Goal: Task Accomplishment & Management: Use online tool/utility

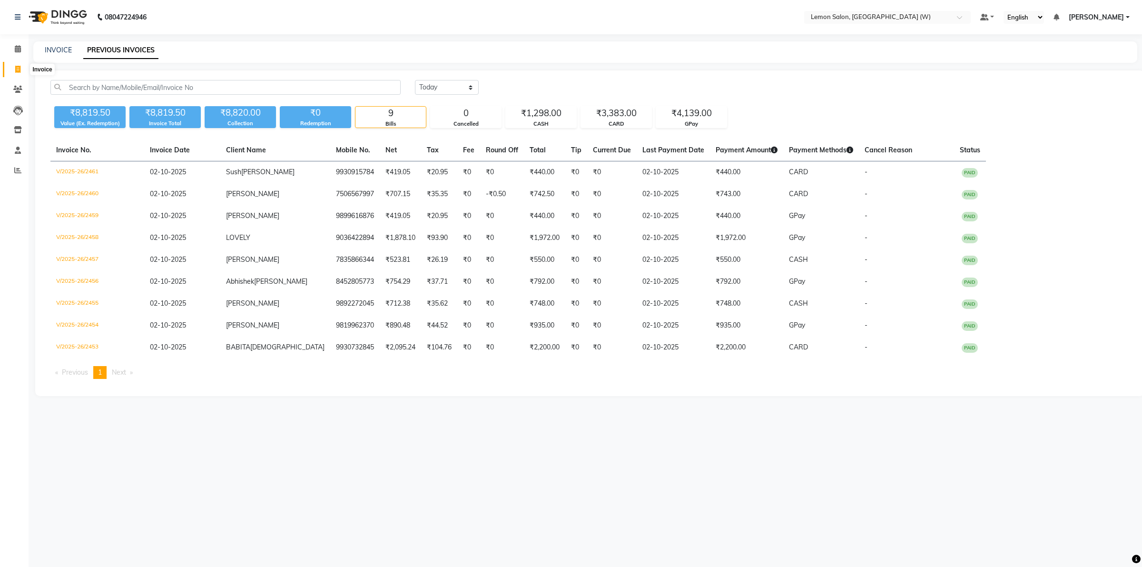
click at [20, 66] on icon at bounding box center [17, 69] width 5 height 7
select select "8053"
select select "service"
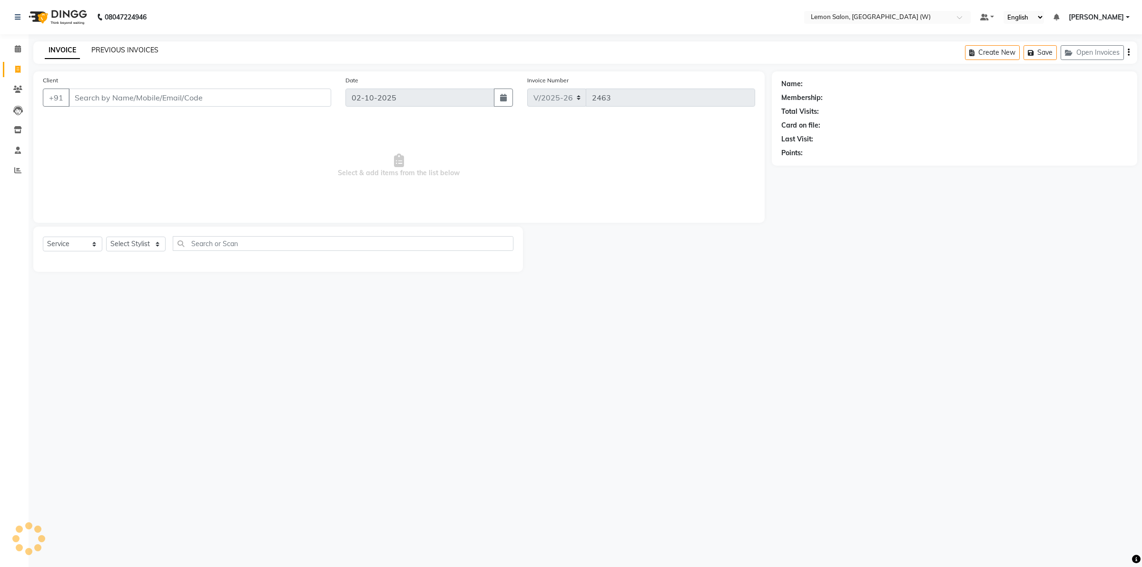
click at [134, 51] on link "PREVIOUS INVOICES" at bounding box center [124, 50] width 67 height 9
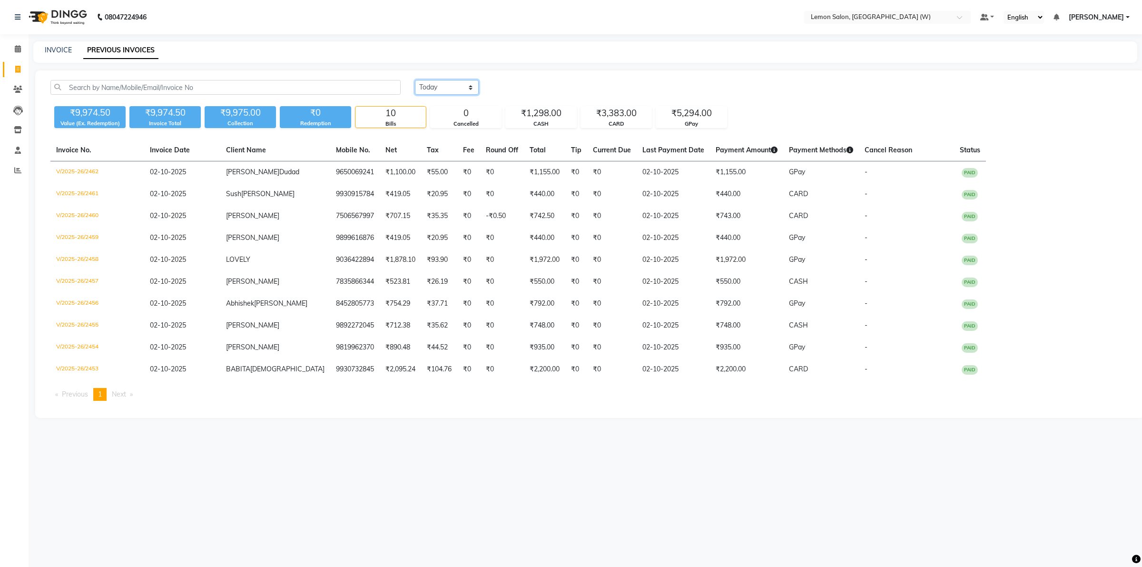
drag, startPoint x: 474, startPoint y: 84, endPoint x: 456, endPoint y: 94, distance: 20.8
click at [474, 85] on select "[DATE] [DATE] Custom Range" at bounding box center [447, 87] width 64 height 15
select select "[DATE]"
click at [415, 80] on select "[DATE] [DATE] Custom Range" at bounding box center [447, 87] width 64 height 15
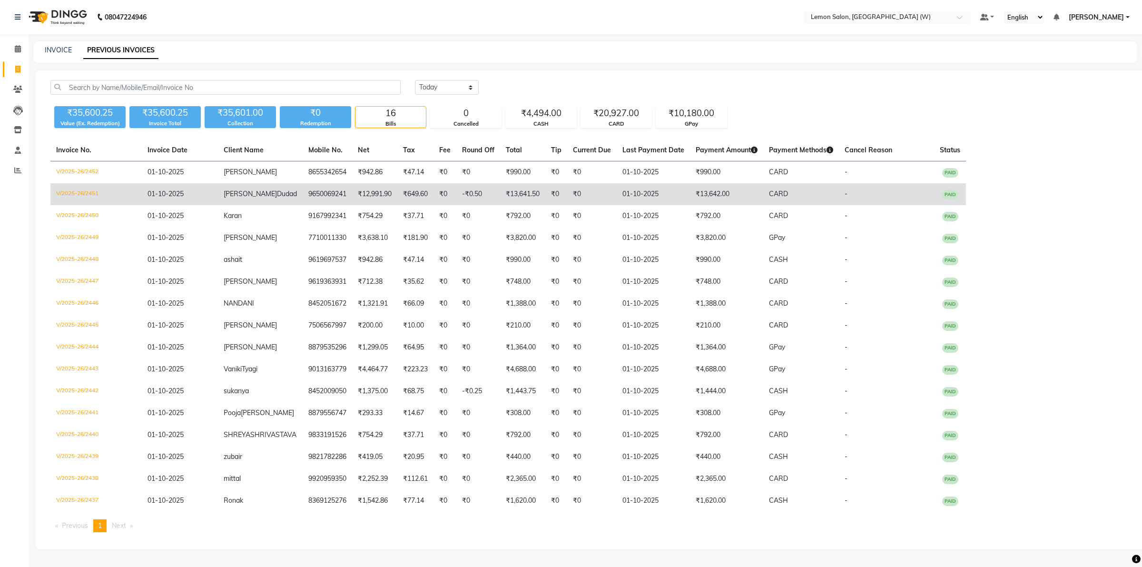
click at [277, 192] on span "Dudad" at bounding box center [287, 193] width 20 height 9
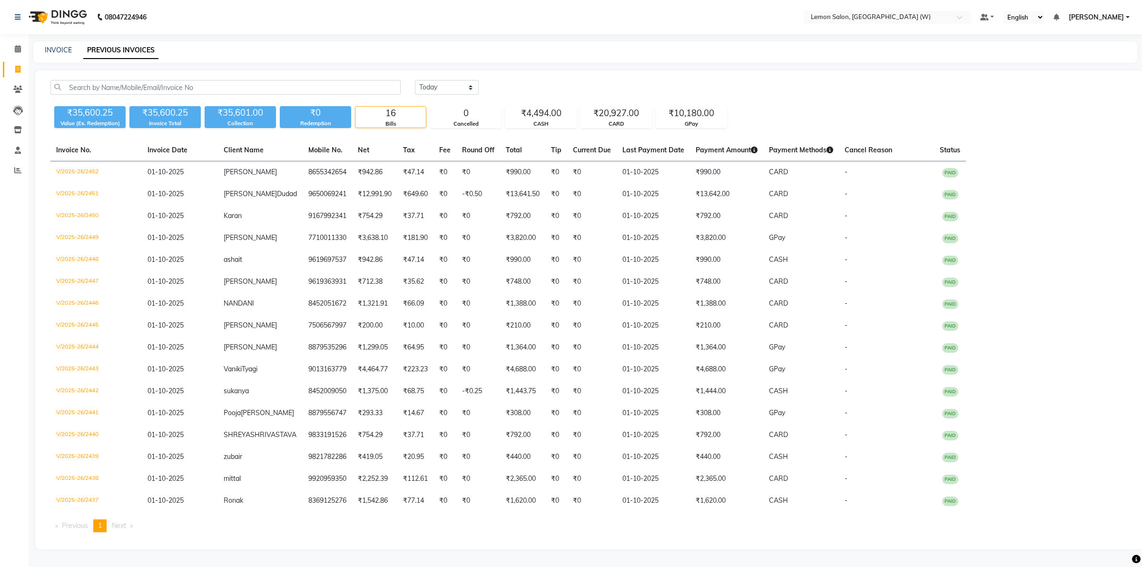
click at [16, 63] on link "Invoice" at bounding box center [14, 70] width 23 height 16
select select "service"
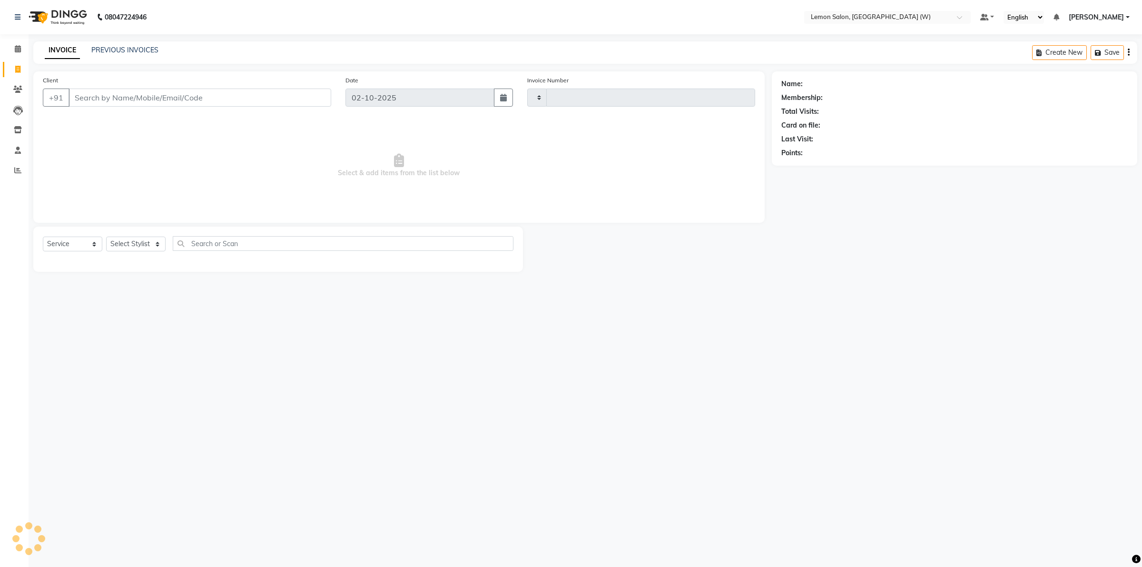
type input "2463"
select select "8053"
drag, startPoint x: 164, startPoint y: 244, endPoint x: 143, endPoint y: 248, distance: 21.3
click at [160, 244] on select "Select Stylist [PERSON_NAME] [PERSON_NAME] DC [PERSON_NAME] [PERSON_NAME] [PERS…" at bounding box center [138, 243] width 65 height 15
select select "45557"
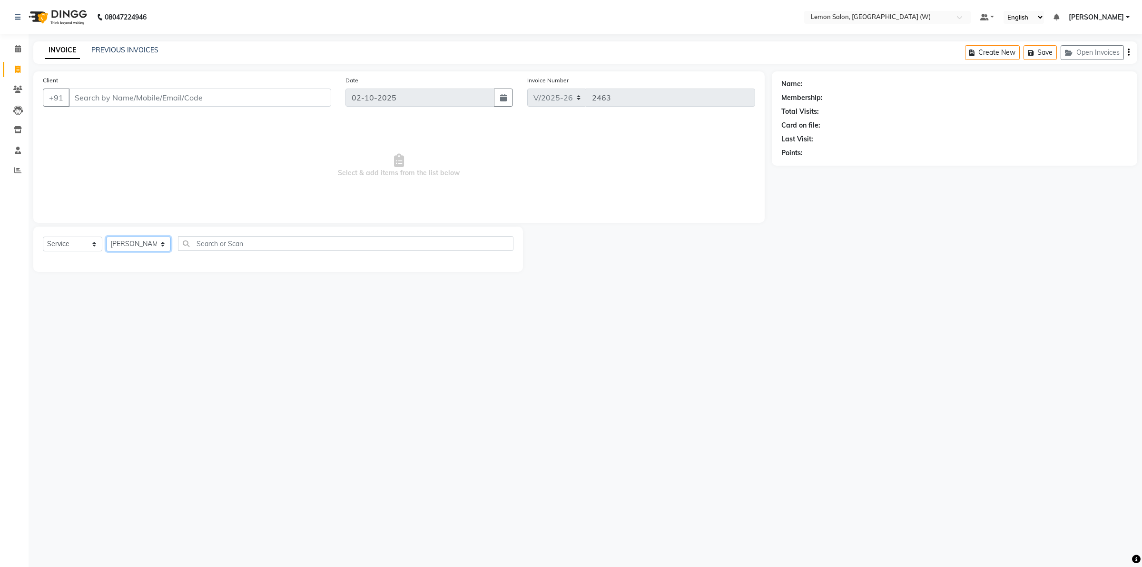
click at [106, 236] on select "Select Stylist [PERSON_NAME] [PERSON_NAME] DC [PERSON_NAME] [PERSON_NAME] [PERS…" at bounding box center [138, 243] width 65 height 15
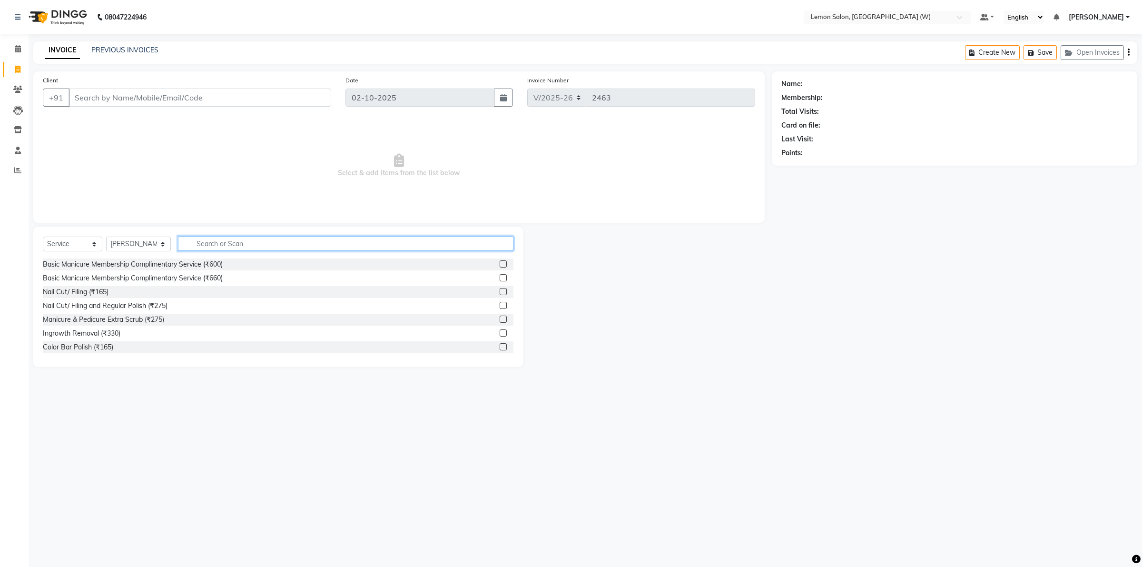
click at [217, 245] on input "text" at bounding box center [345, 243] width 335 height 15
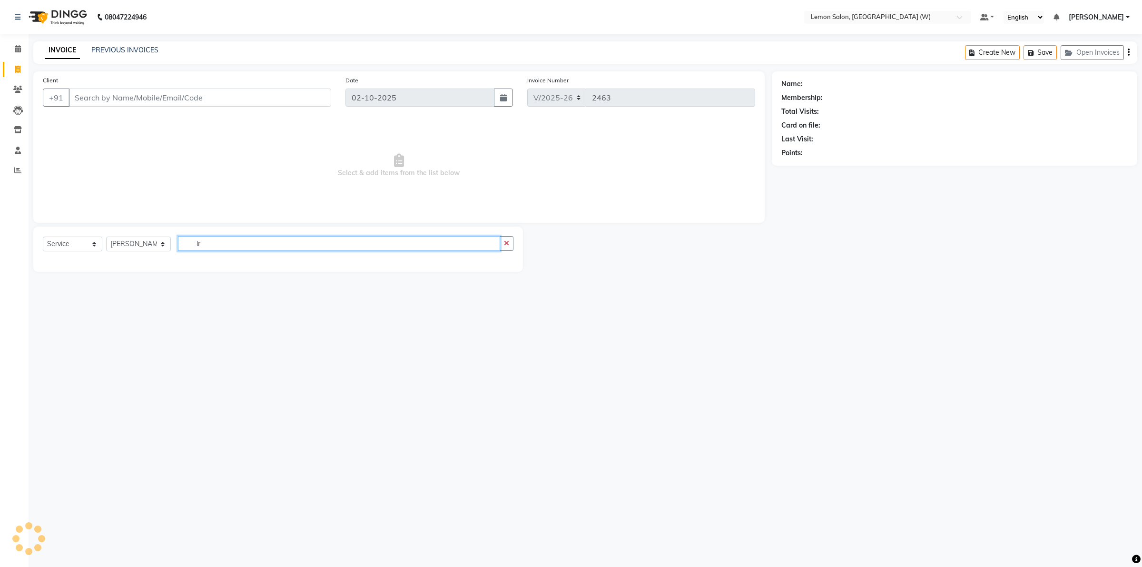
drag, startPoint x: 196, startPoint y: 245, endPoint x: 207, endPoint y: 244, distance: 12.0
click at [199, 246] on input "lr" at bounding box center [339, 243] width 322 height 15
type input "l"
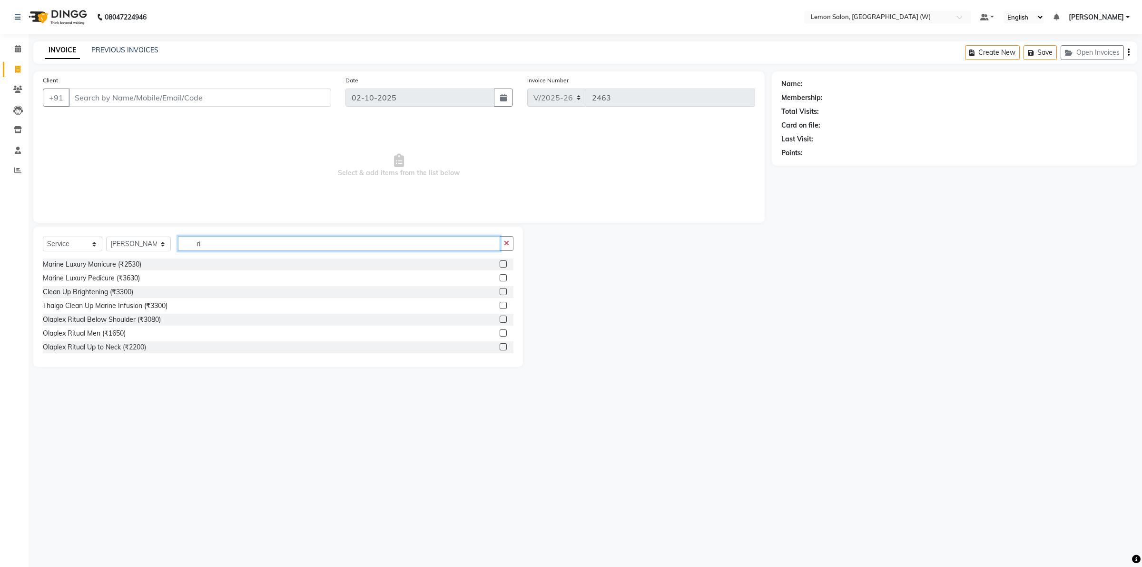
type input "r"
drag, startPoint x: 226, startPoint y: 244, endPoint x: 236, endPoint y: 244, distance: 10.0
click at [230, 244] on input "text" at bounding box center [345, 243] width 335 height 15
click at [230, 236] on input "kera" at bounding box center [339, 243] width 322 height 15
type input "k"
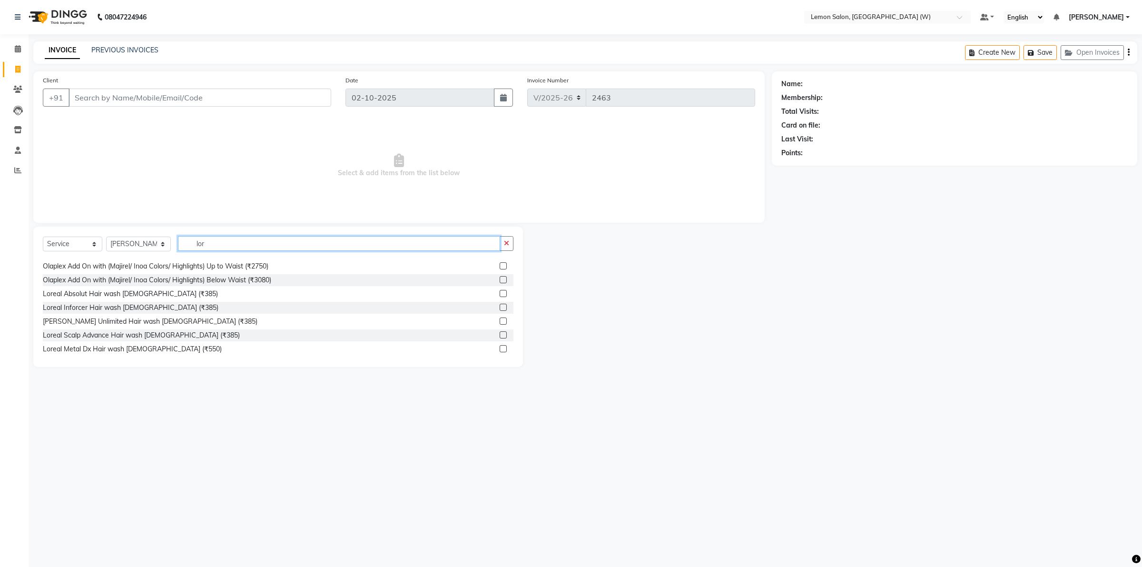
scroll to position [177, 0]
type input "l"
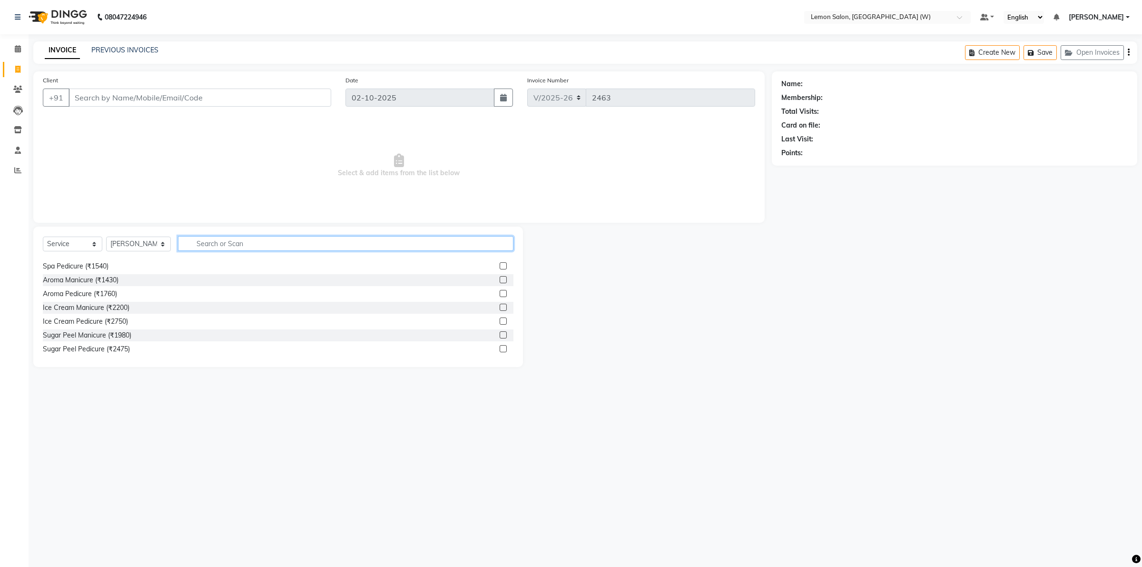
scroll to position [302, 0]
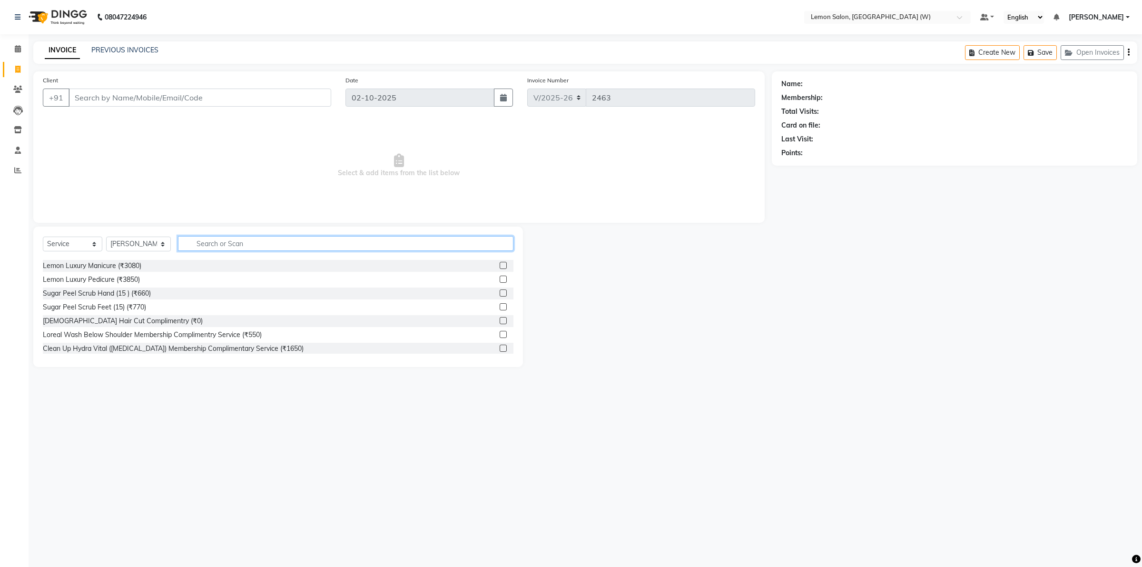
click at [228, 243] on input "text" at bounding box center [345, 243] width 335 height 15
drag, startPoint x: 231, startPoint y: 240, endPoint x: 235, endPoint y: 244, distance: 5.4
click at [234, 244] on input "highligh" at bounding box center [339, 243] width 322 height 15
type input "h"
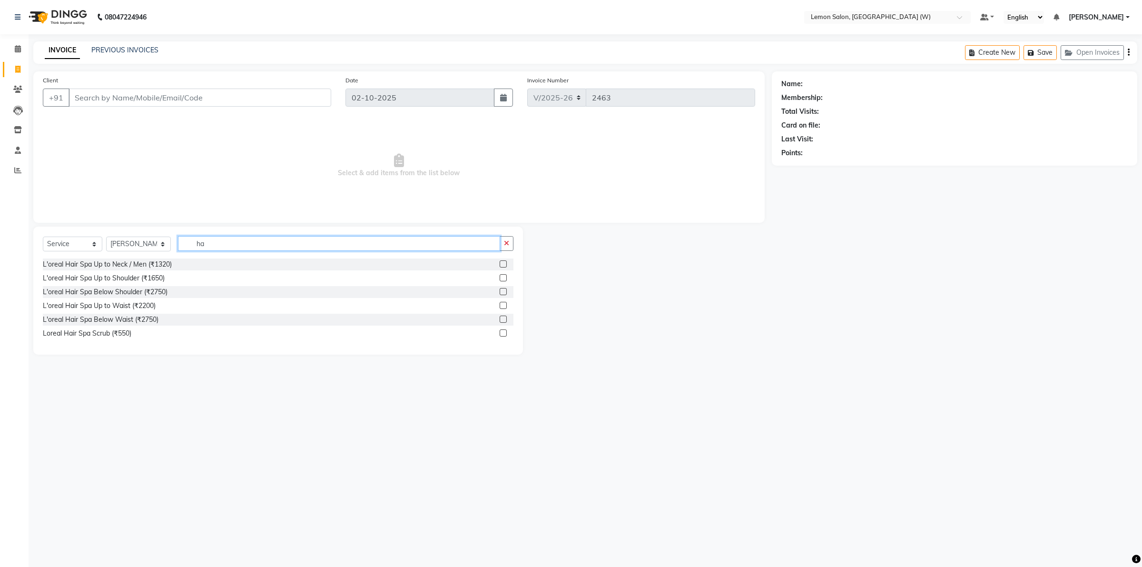
type input "h"
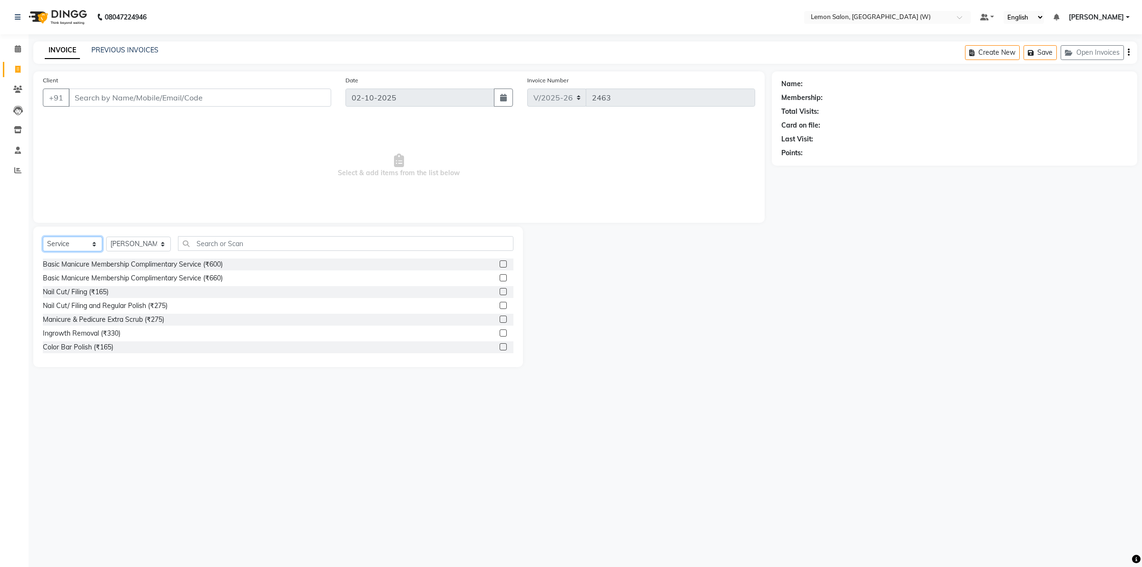
click at [92, 241] on select "Select Service Product Membership Package Voucher Prepaid Gift Card" at bounding box center [72, 243] width 59 height 15
drag, startPoint x: 119, startPoint y: 195, endPoint x: 120, endPoint y: 200, distance: 4.9
click at [120, 200] on span "Select & add items from the list below" at bounding box center [399, 165] width 712 height 95
click at [22, 86] on span at bounding box center [18, 89] width 17 height 11
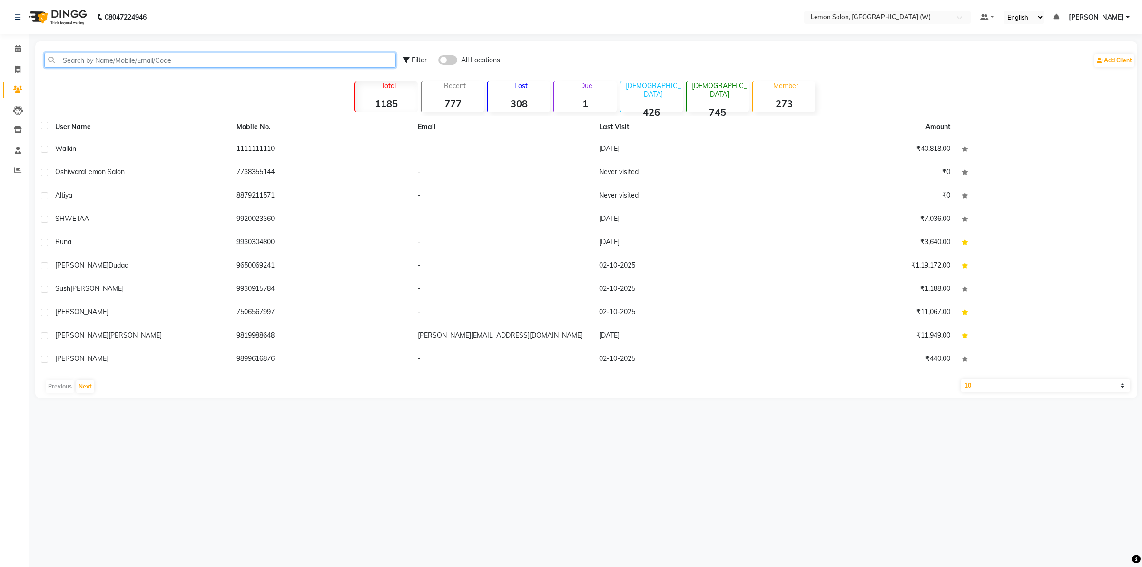
click at [151, 61] on input "text" at bounding box center [220, 60] width 352 height 15
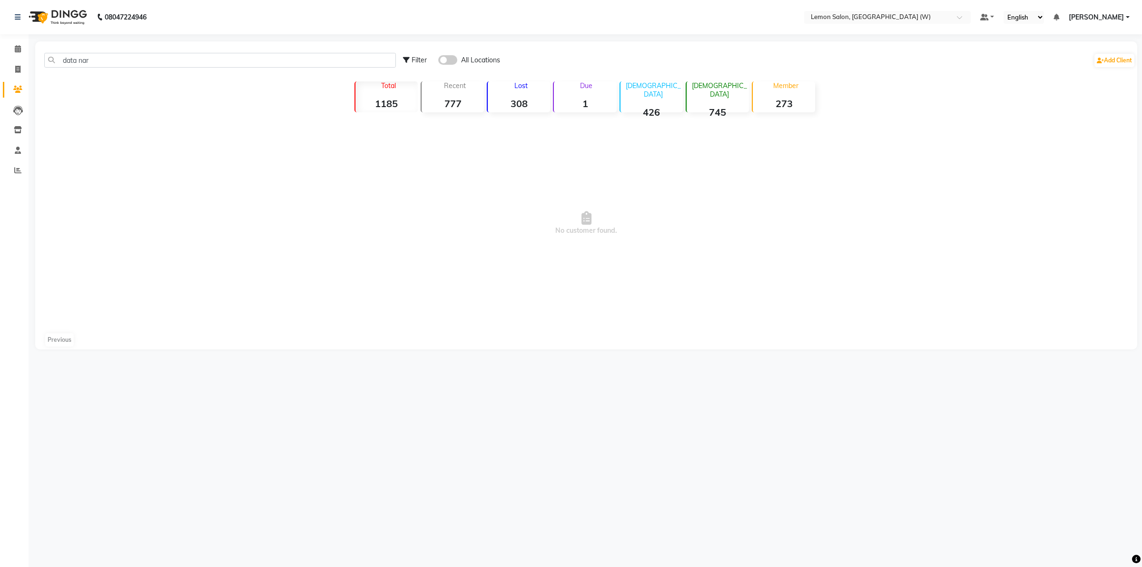
click at [454, 65] on div "All Locations" at bounding box center [469, 60] width 62 height 10
click at [446, 62] on span at bounding box center [447, 60] width 19 height 10
click at [438, 61] on input "checkbox" at bounding box center [438, 61] width 0 height 0
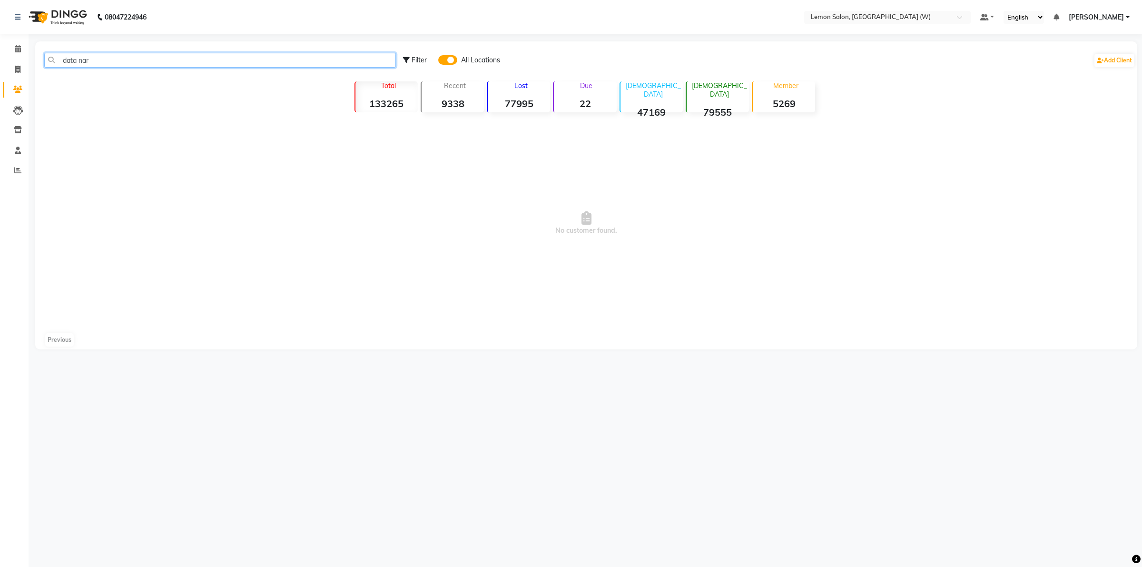
click at [218, 60] on input "data nar" at bounding box center [220, 60] width 352 height 15
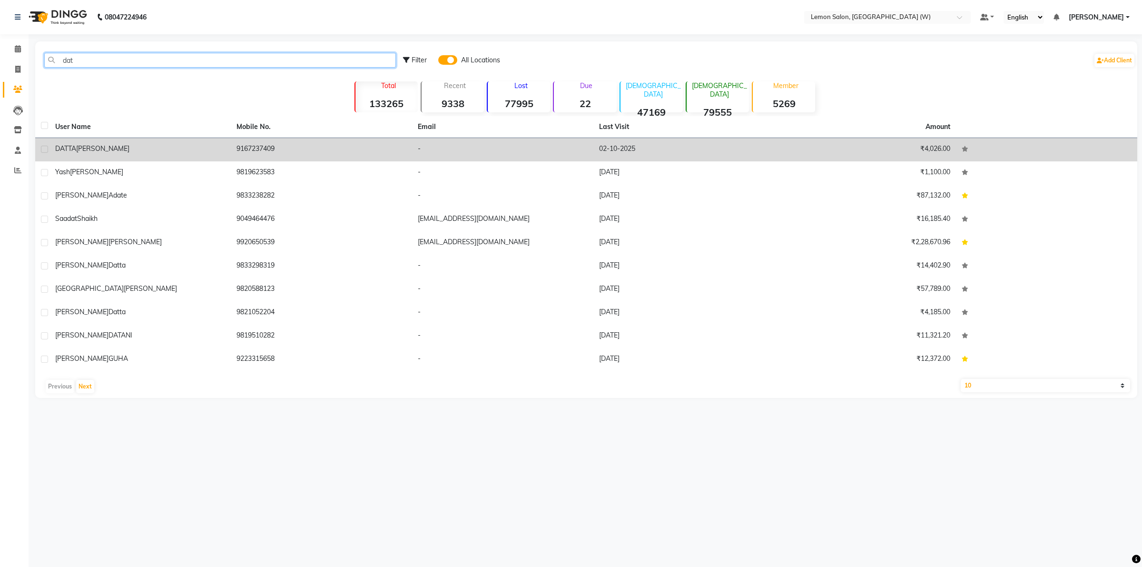
type input "dat"
click at [86, 149] on span "[PERSON_NAME]" at bounding box center [102, 148] width 53 height 9
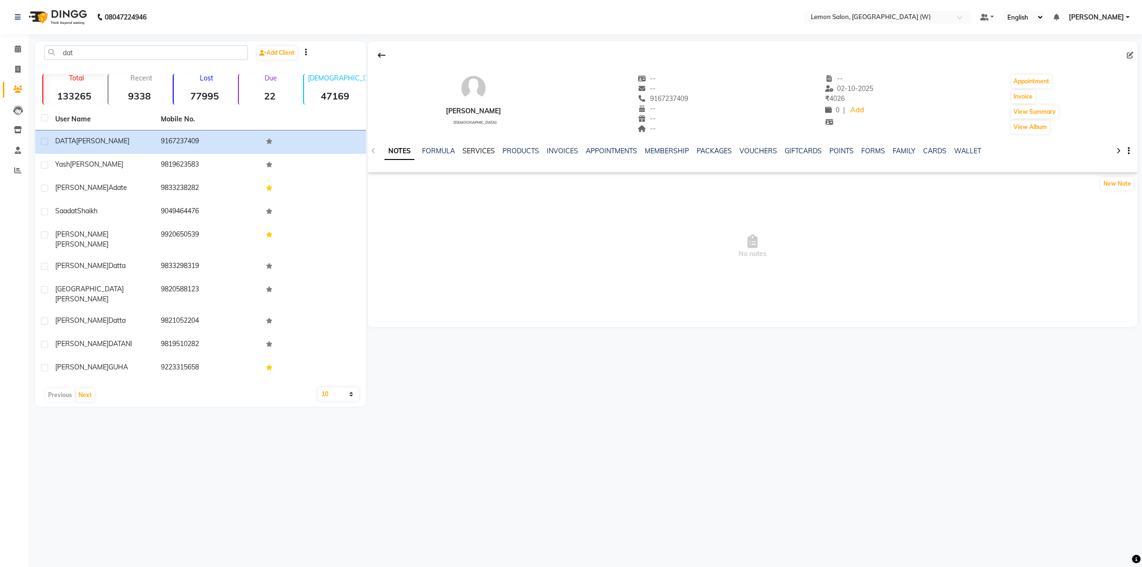
click at [486, 155] on link "SERVICES" at bounding box center [478, 151] width 32 height 9
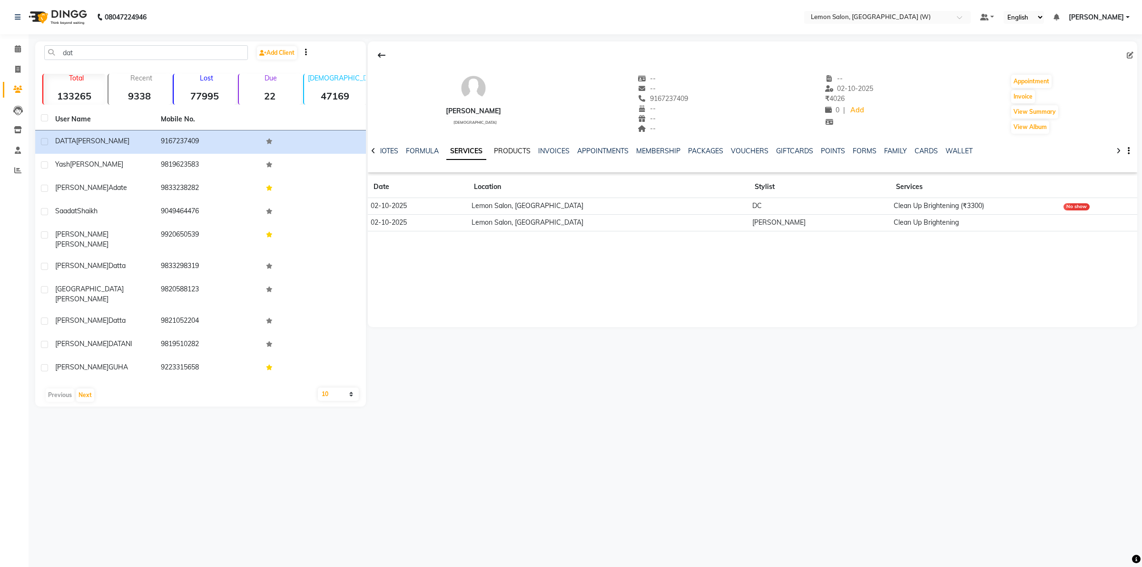
click at [518, 150] on link "PRODUCTS" at bounding box center [512, 151] width 37 height 9
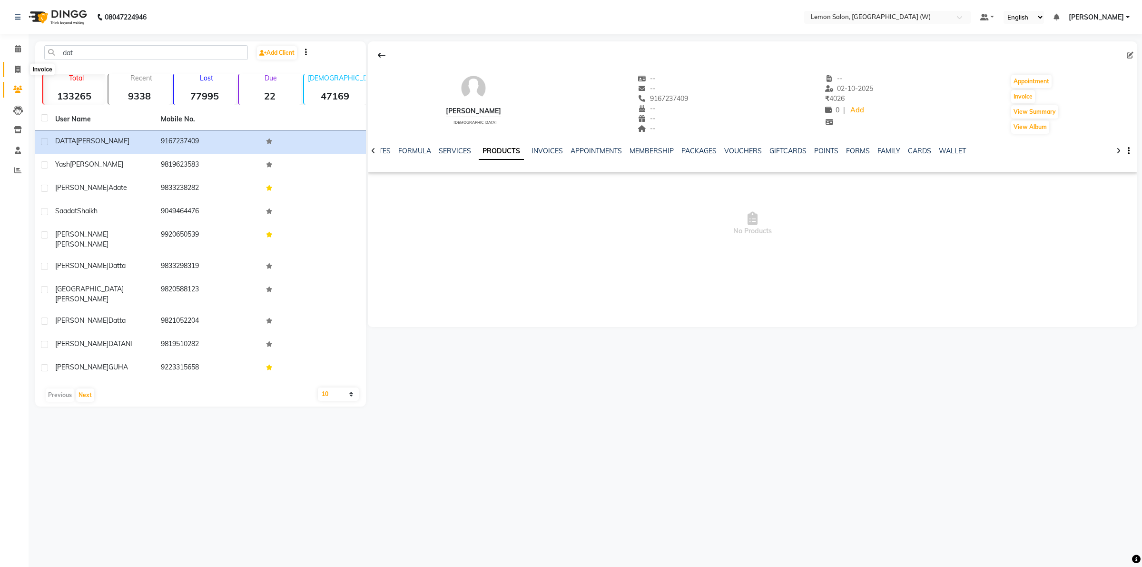
click at [13, 67] on span at bounding box center [18, 69] width 17 height 11
select select "service"
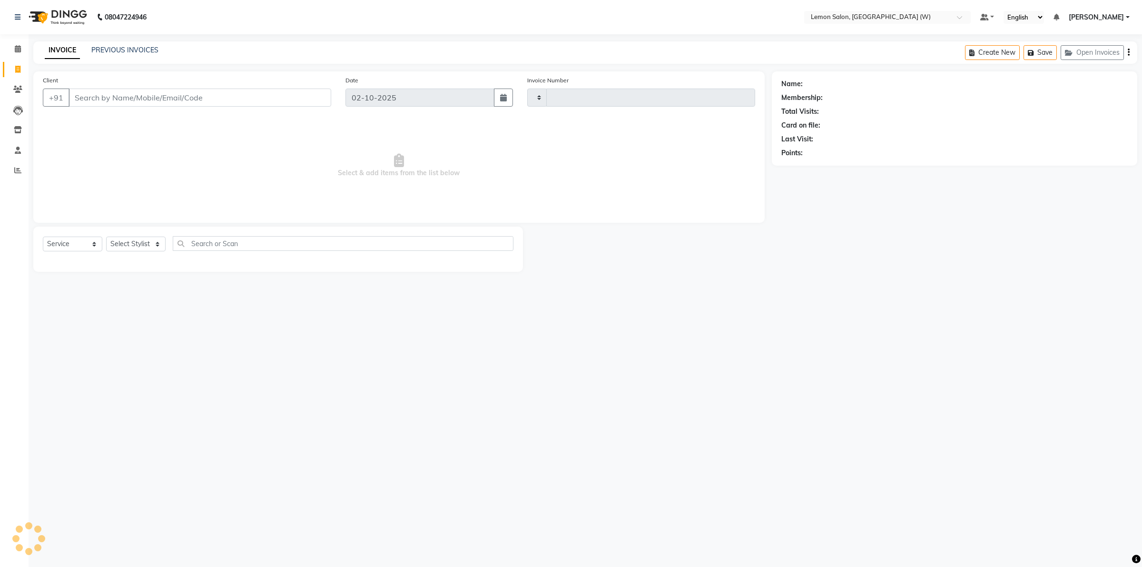
click at [122, 96] on input "Client" at bounding box center [199, 97] width 263 height 18
select select "8053"
type input "2464"
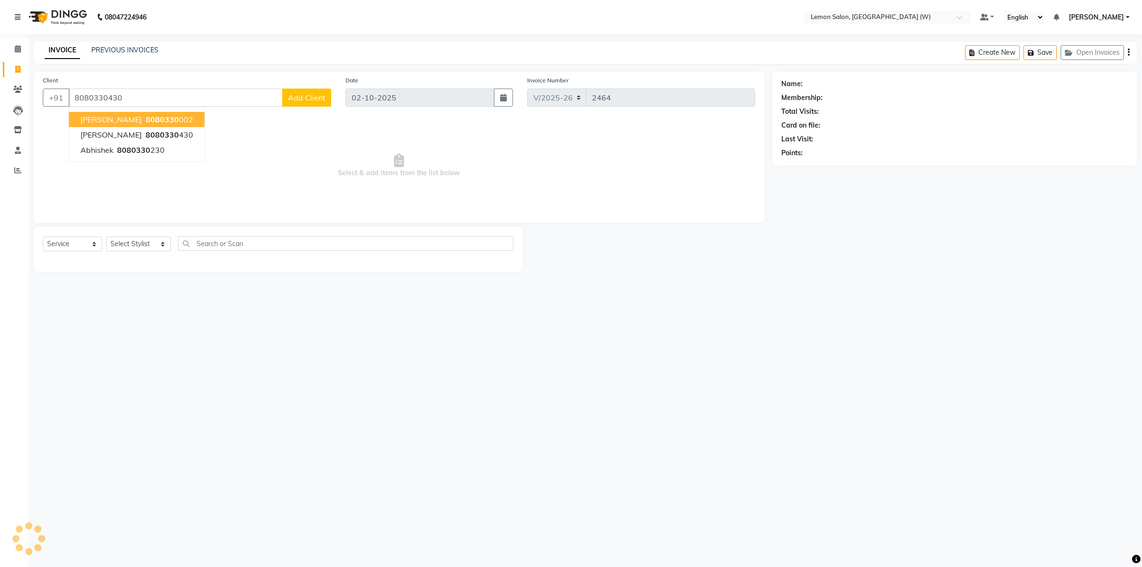
type input "8080330430"
select select "1: Object"
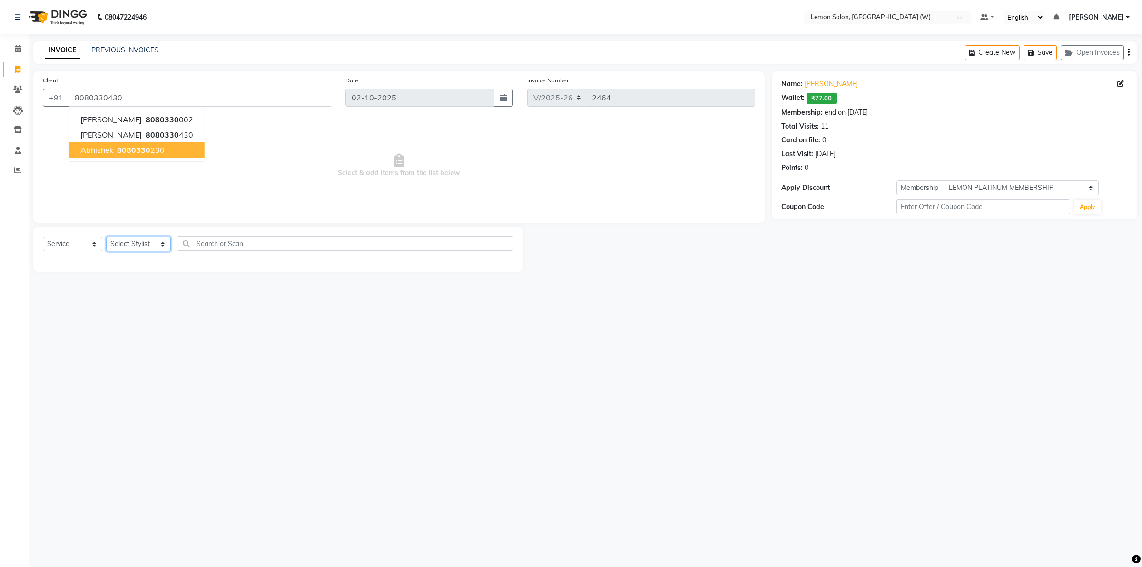
click at [160, 246] on select "Select Stylist [PERSON_NAME] DC [PERSON_NAME] [PERSON_NAME] [PERSON_NAME] [PERS…" at bounding box center [138, 243] width 65 height 15
select select "93371"
click at [106, 236] on select "Select Stylist [PERSON_NAME] DC [PERSON_NAME] [PERSON_NAME] [PERSON_NAME] [PERS…" at bounding box center [138, 243] width 65 height 15
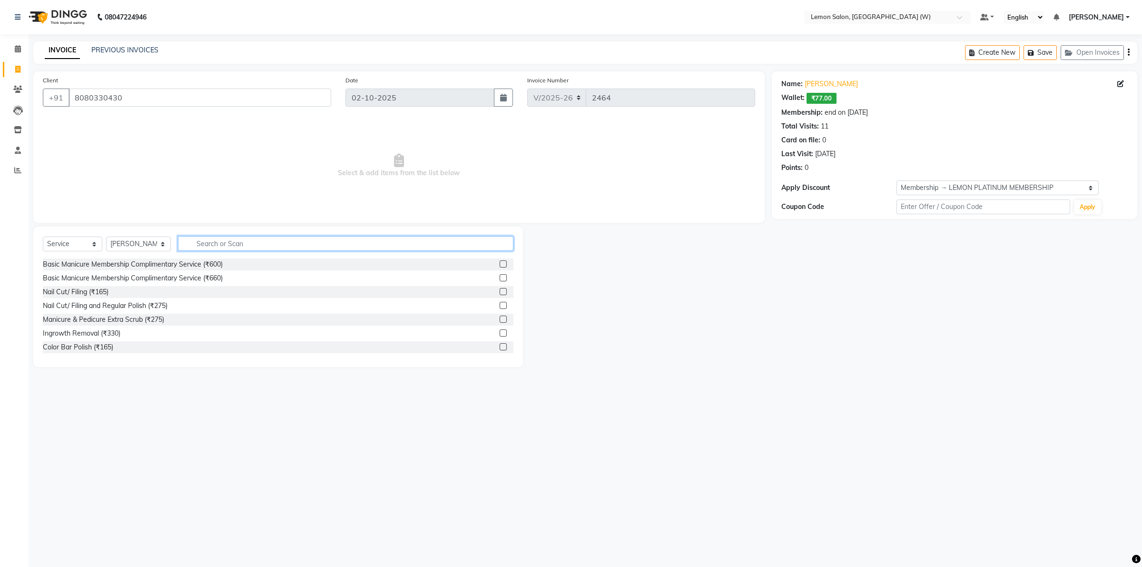
click at [215, 243] on input "text" at bounding box center [345, 243] width 335 height 15
type input "cut"
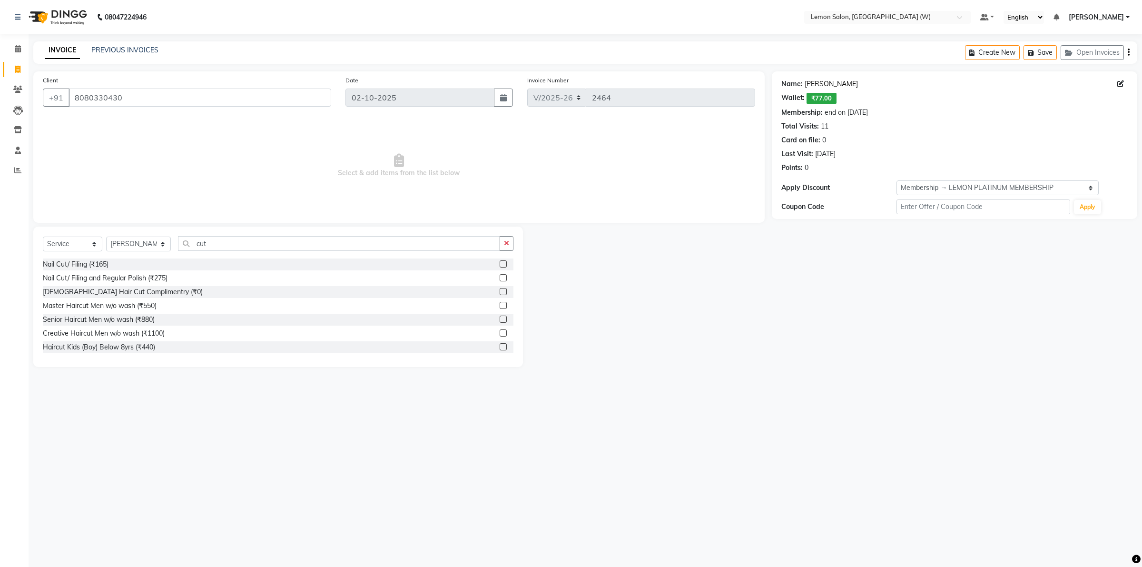
click at [831, 85] on link "[PERSON_NAME]" at bounding box center [830, 84] width 53 height 10
click at [139, 303] on div "Master Haircut Men w/o wash (₹550)" at bounding box center [100, 306] width 114 height 10
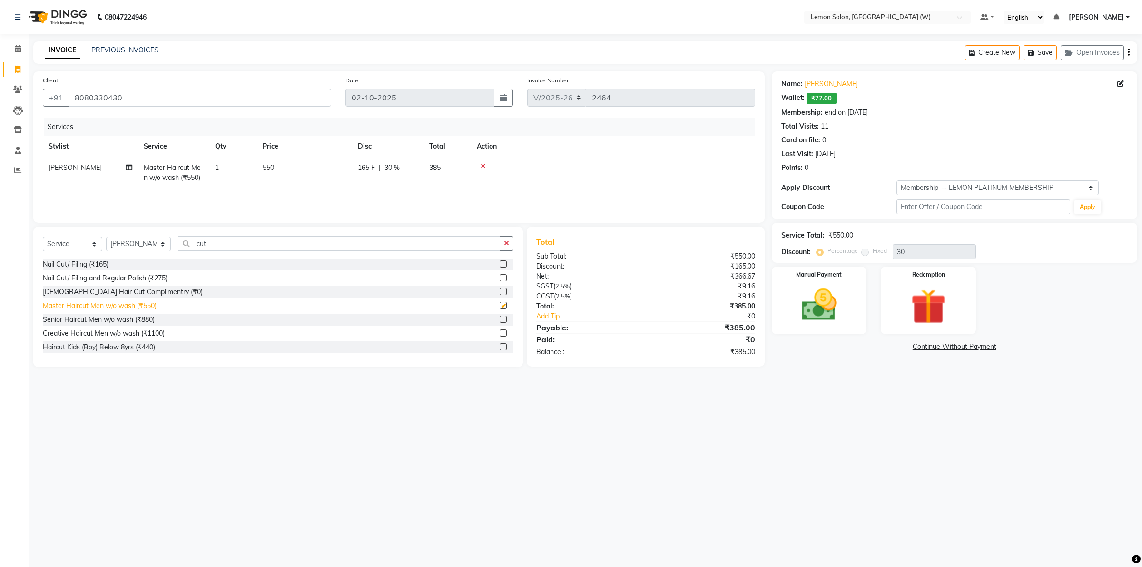
checkbox input "false"
click at [829, 301] on img at bounding box center [818, 305] width 59 height 42
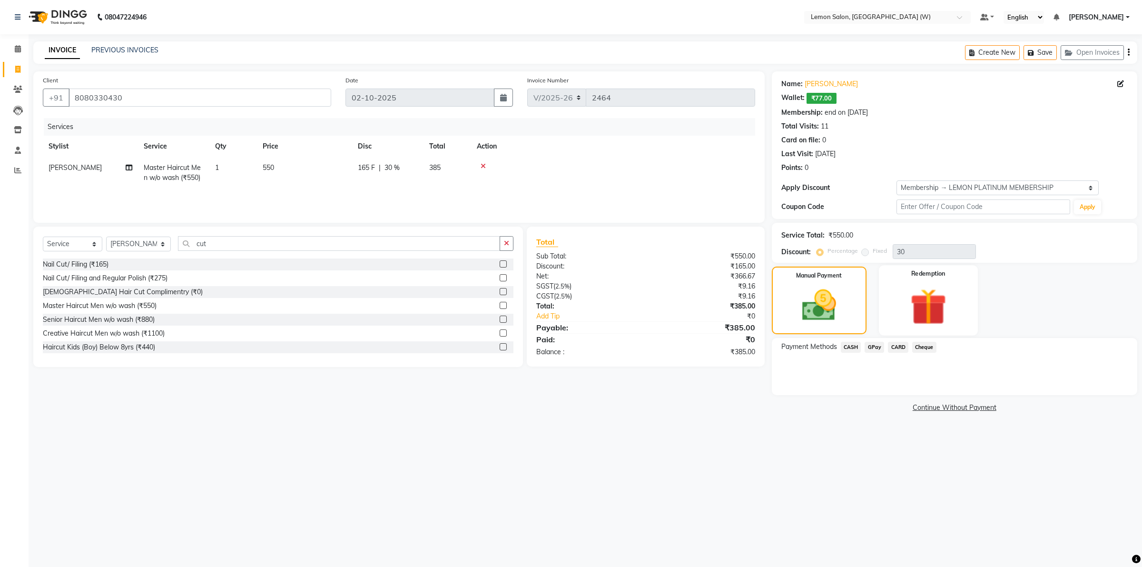
click at [929, 304] on img at bounding box center [928, 306] width 59 height 45
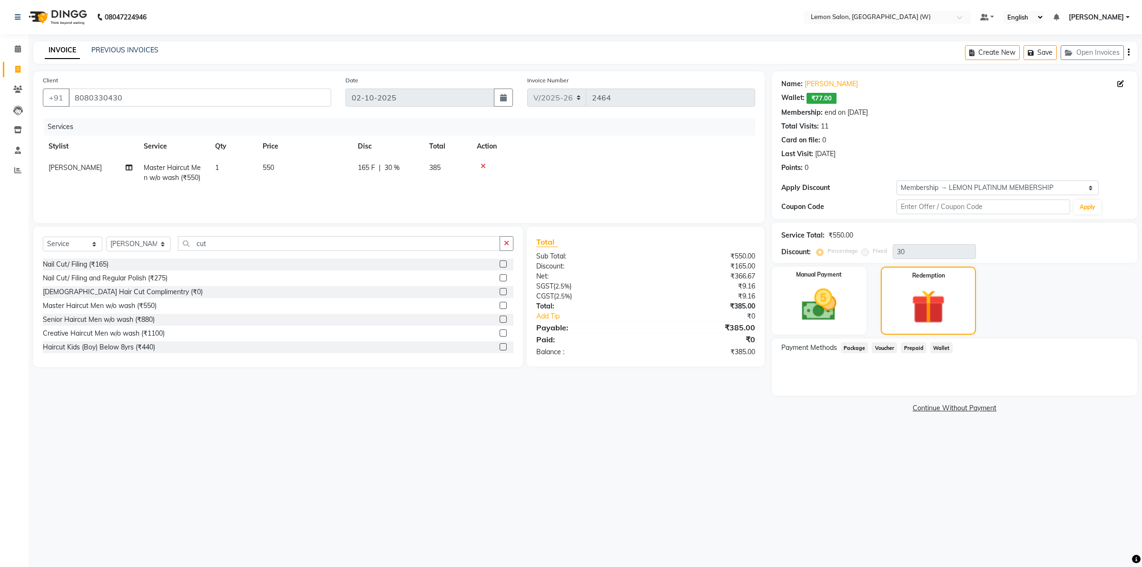
click at [940, 348] on span "Wallet" at bounding box center [941, 347] width 22 height 11
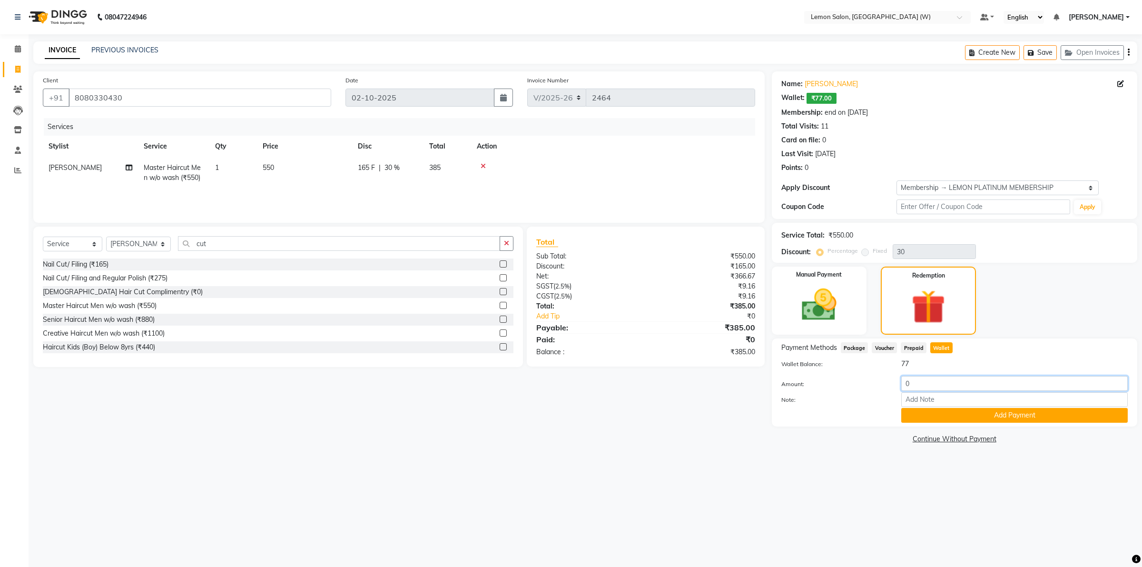
click at [922, 383] on input "0" at bounding box center [1014, 383] width 226 height 15
type input "30"
click at [1026, 413] on button "Add Payment" at bounding box center [1014, 415] width 226 height 15
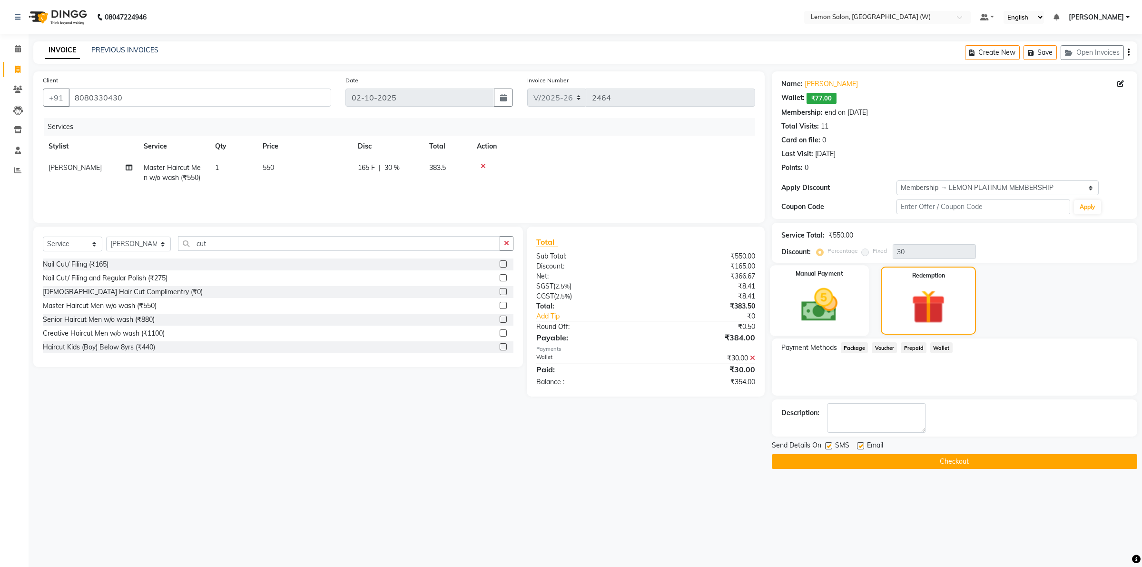
click at [823, 310] on img at bounding box center [818, 305] width 59 height 42
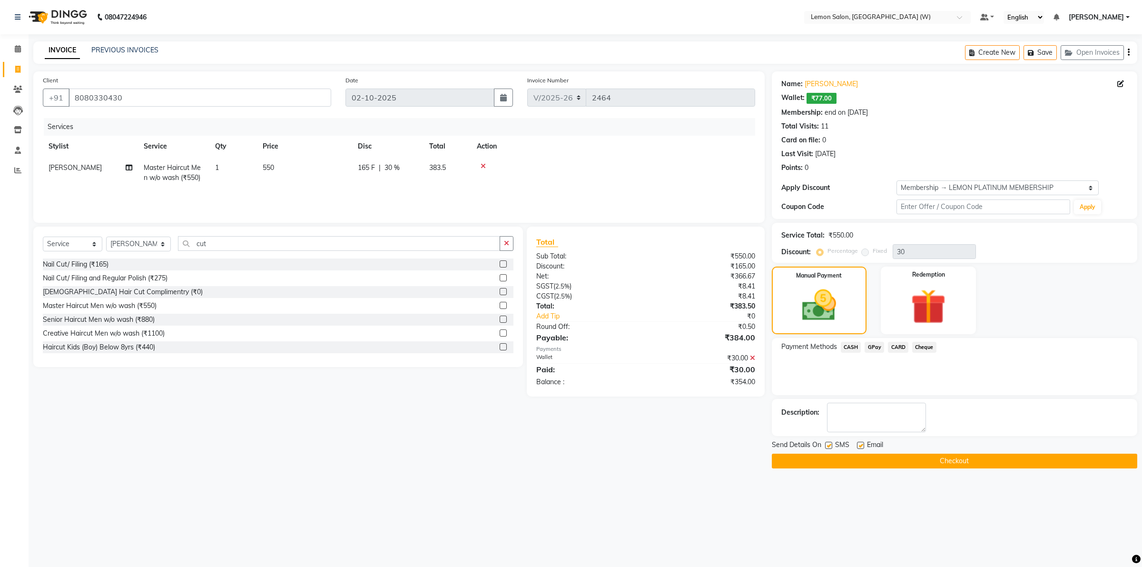
click at [854, 344] on span "CASH" at bounding box center [851, 347] width 20 height 11
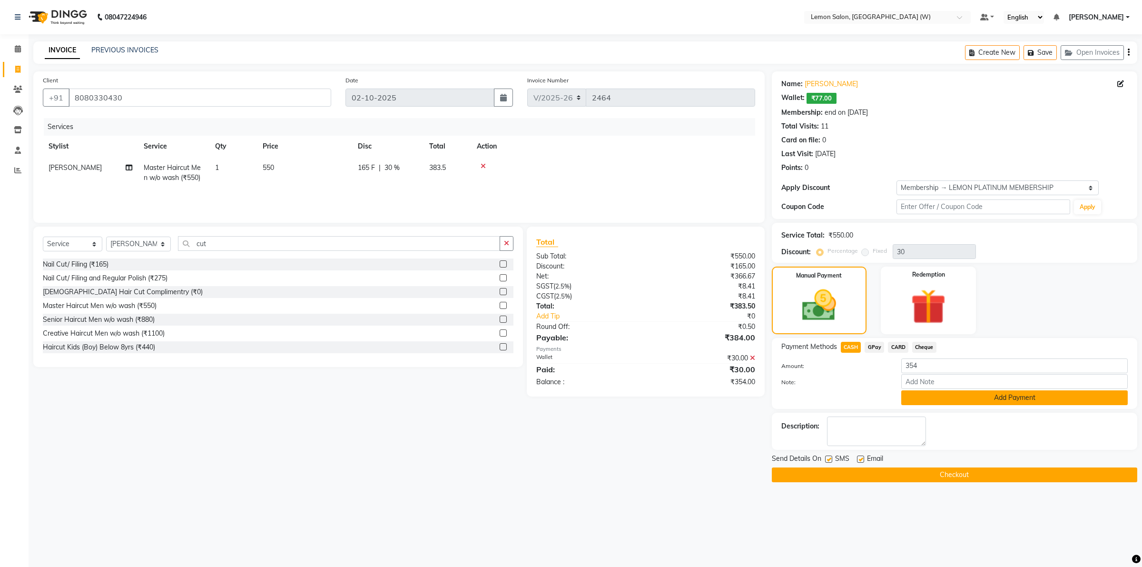
click at [957, 394] on button "Add Payment" at bounding box center [1014, 397] width 226 height 15
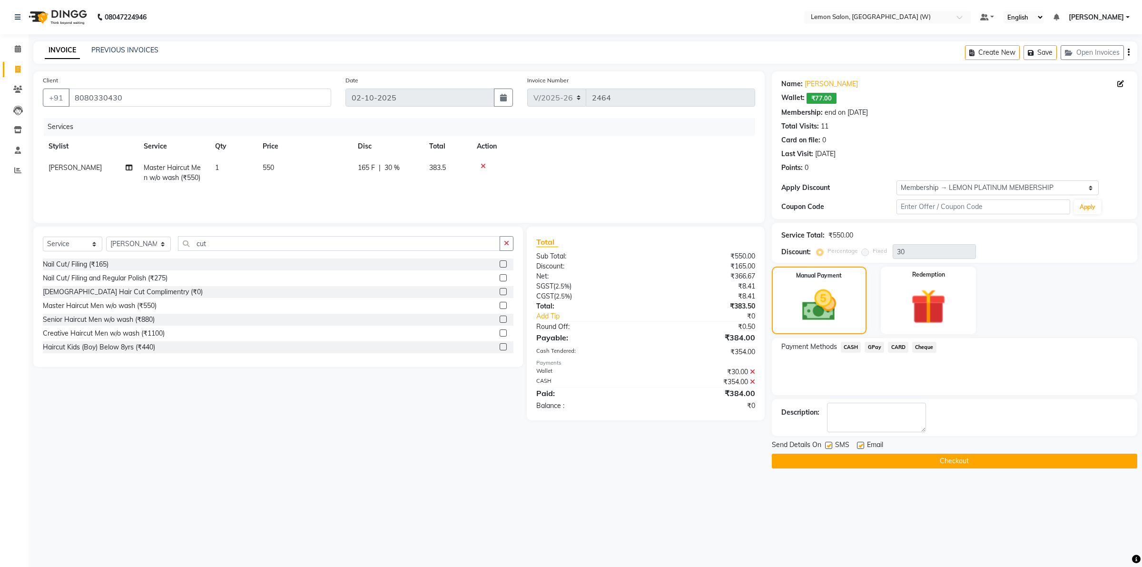
drag, startPoint x: 861, startPoint y: 447, endPoint x: 859, endPoint y: 452, distance: 5.1
click at [860, 447] on label at bounding box center [860, 444] width 7 height 7
click at [860, 447] on input "checkbox" at bounding box center [860, 445] width 6 height 6
checkbox input "false"
click at [828, 445] on label at bounding box center [828, 444] width 7 height 7
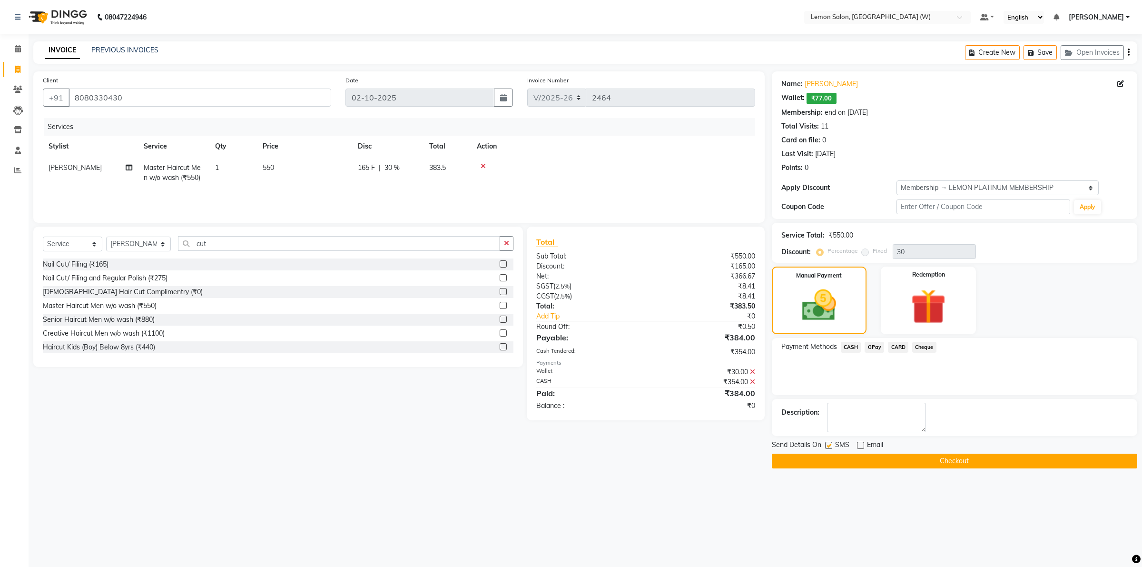
click at [828, 445] on input "checkbox" at bounding box center [828, 445] width 6 height 6
checkbox input "false"
click at [883, 460] on button "Checkout" at bounding box center [954, 460] width 365 height 15
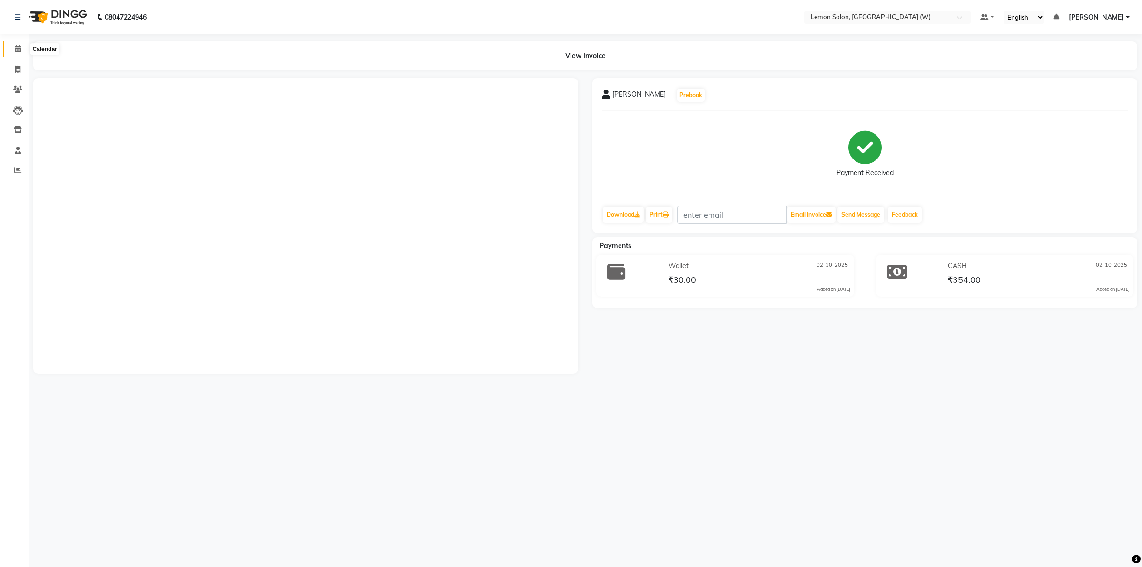
click at [15, 51] on icon at bounding box center [18, 48] width 6 height 7
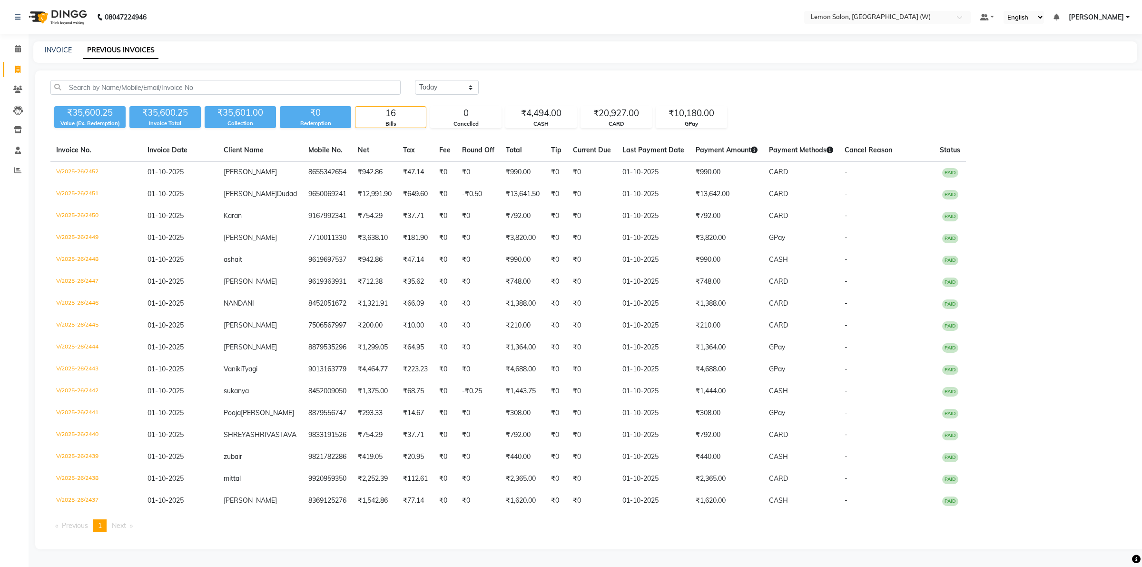
select select "[DATE]"
